Goal: Contribute content

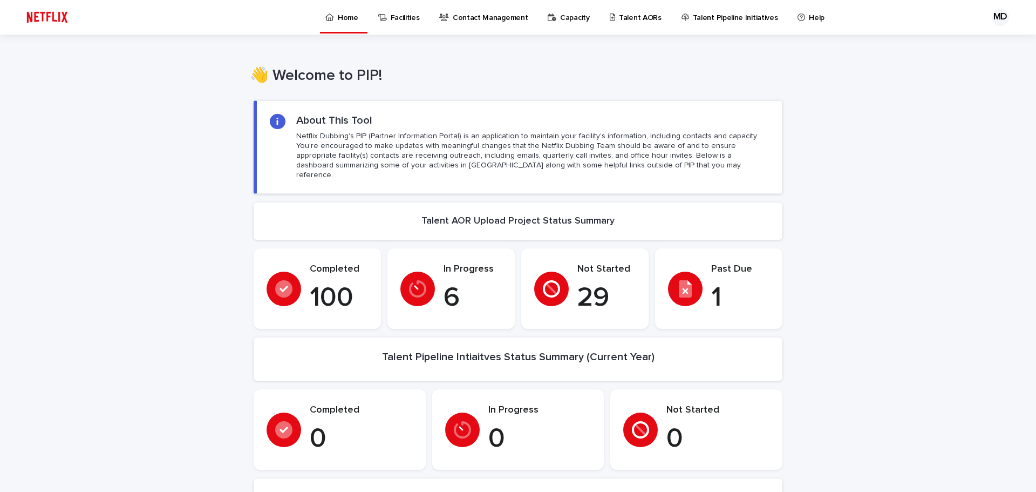
click at [619, 17] on p "Talent AORs" at bounding box center [640, 11] width 43 height 23
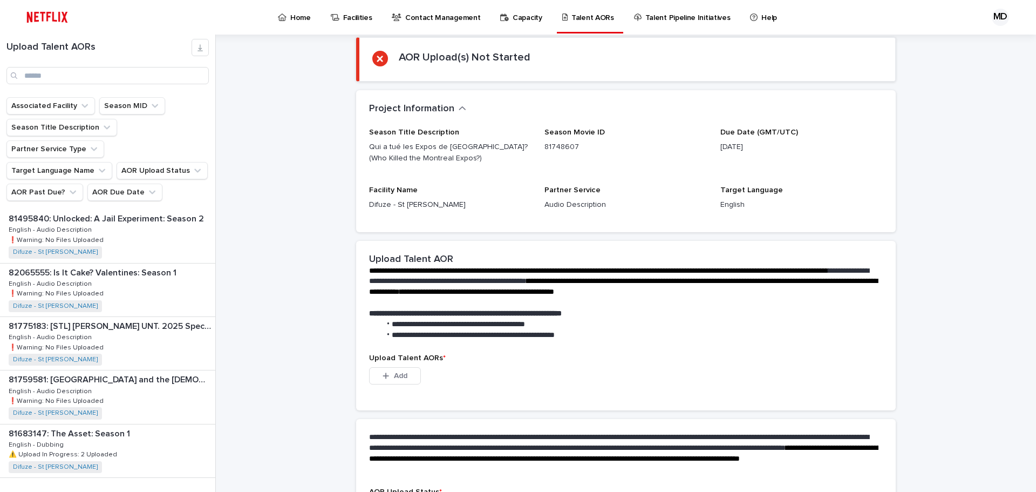
scroll to position [172, 0]
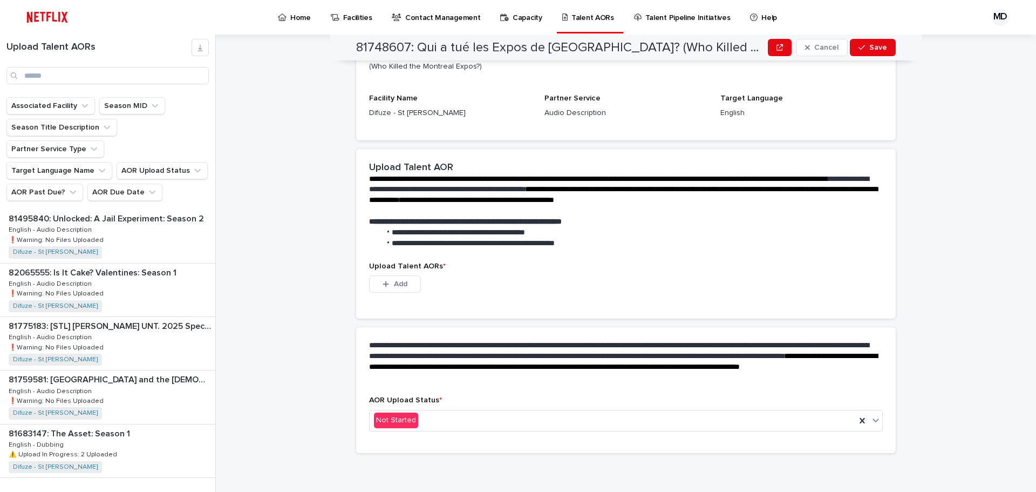
click at [188, 491] on button "Next" at bounding box center [193, 500] width 46 height 10
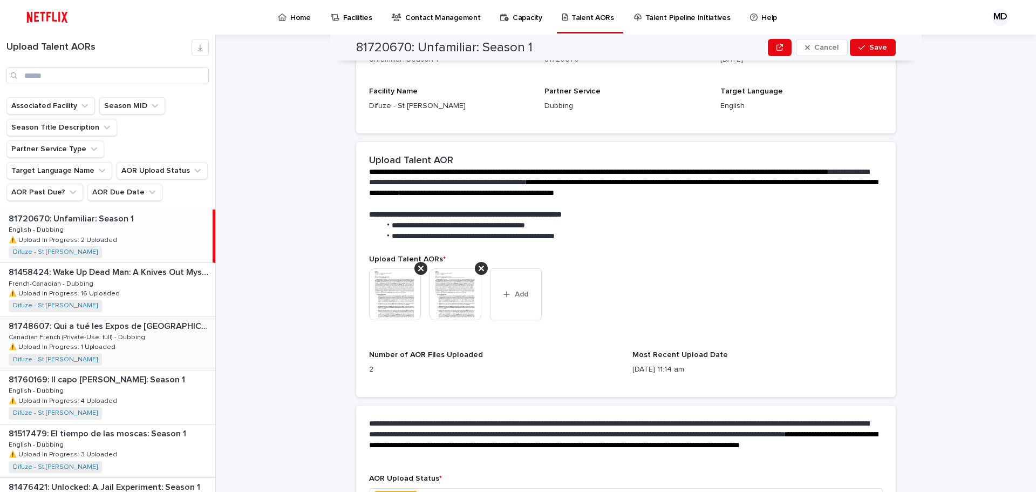
click at [142, 317] on div "81748607: Qui a tué les Expos de [GEOGRAPHIC_DATA]? (Who Killed the Montreal Ex…" at bounding box center [107, 343] width 215 height 53
click at [142, 317] on div "81748607: Qui a tué les Expos de [GEOGRAPHIC_DATA]? (Who Killed the Montreal Ex…" at bounding box center [106, 343] width 213 height 53
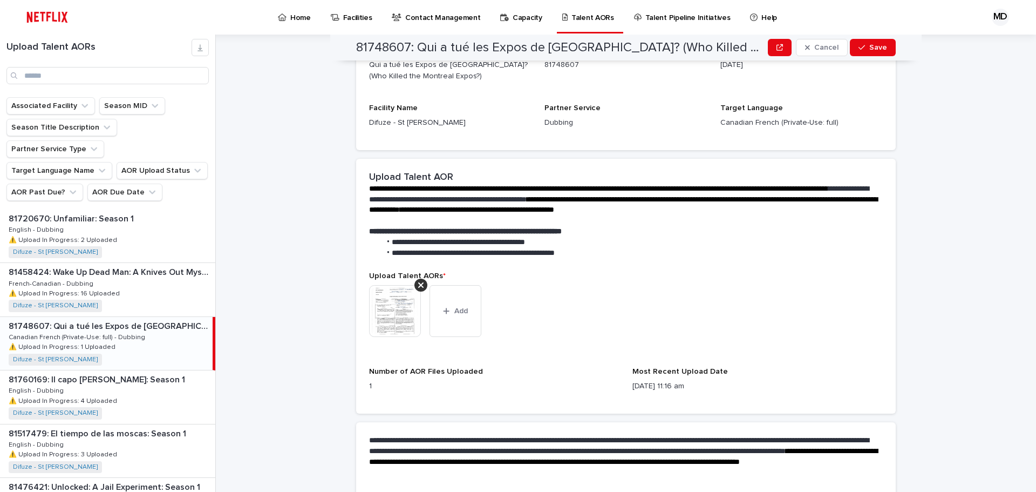
click at [400, 305] on img at bounding box center [395, 311] width 52 height 52
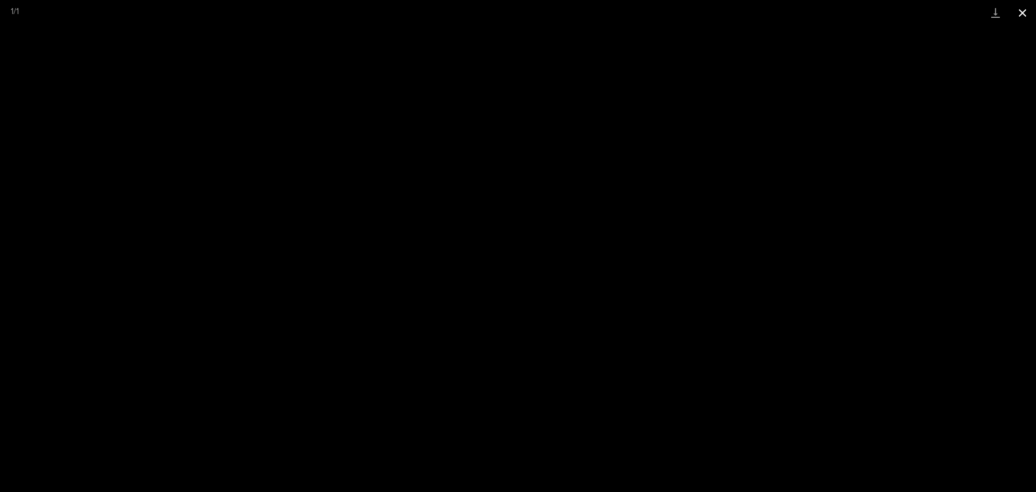
click at [1021, 12] on button "Close gallery" at bounding box center [1022, 12] width 27 height 25
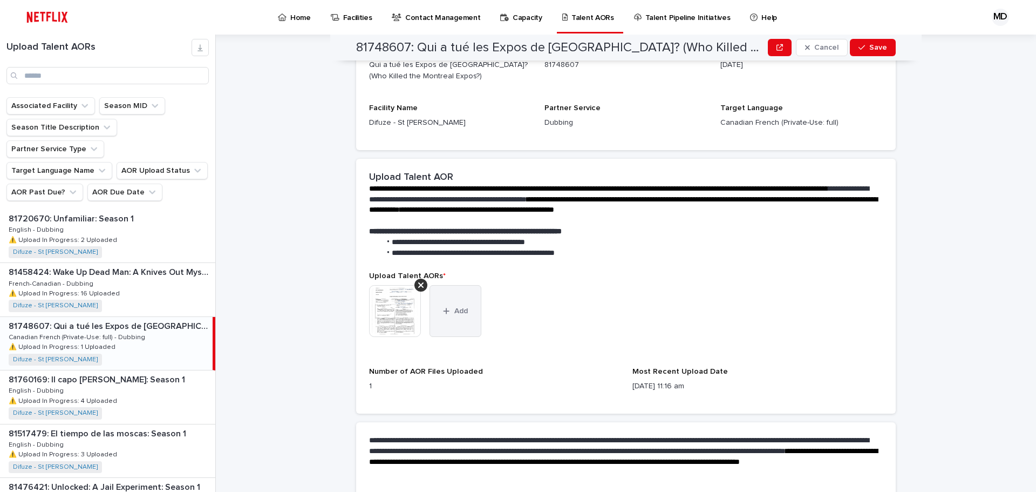
drag, startPoint x: 457, startPoint y: 322, endPoint x: 445, endPoint y: 322, distance: 11.9
click at [457, 322] on button "Add" at bounding box center [456, 311] width 52 height 52
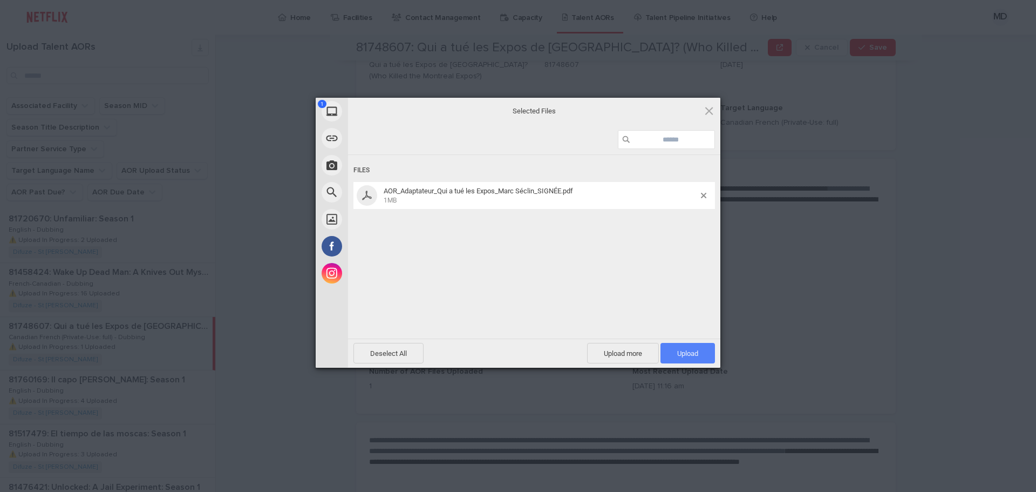
click at [700, 355] on span "Upload 1" at bounding box center [688, 353] width 55 height 21
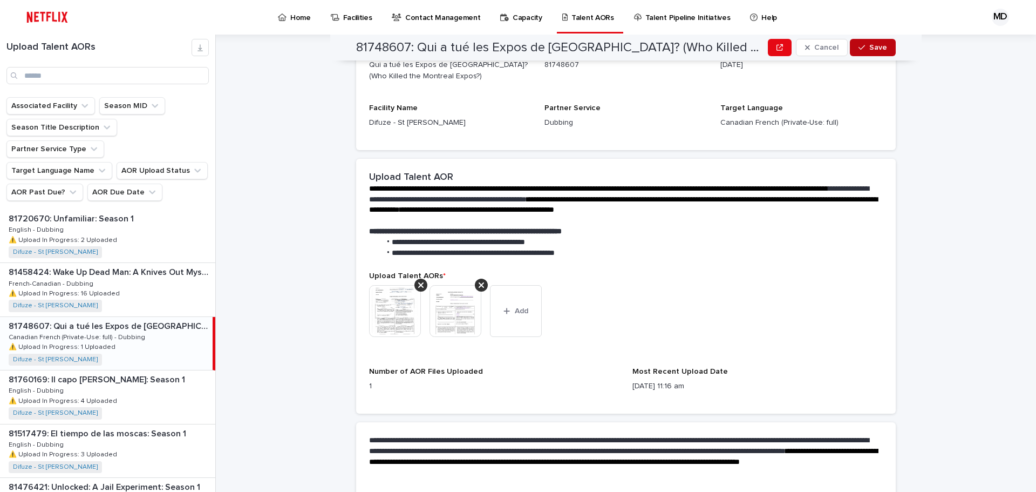
click at [876, 46] on span "Save" at bounding box center [879, 48] width 18 height 8
